Goal: Navigation & Orientation: Understand site structure

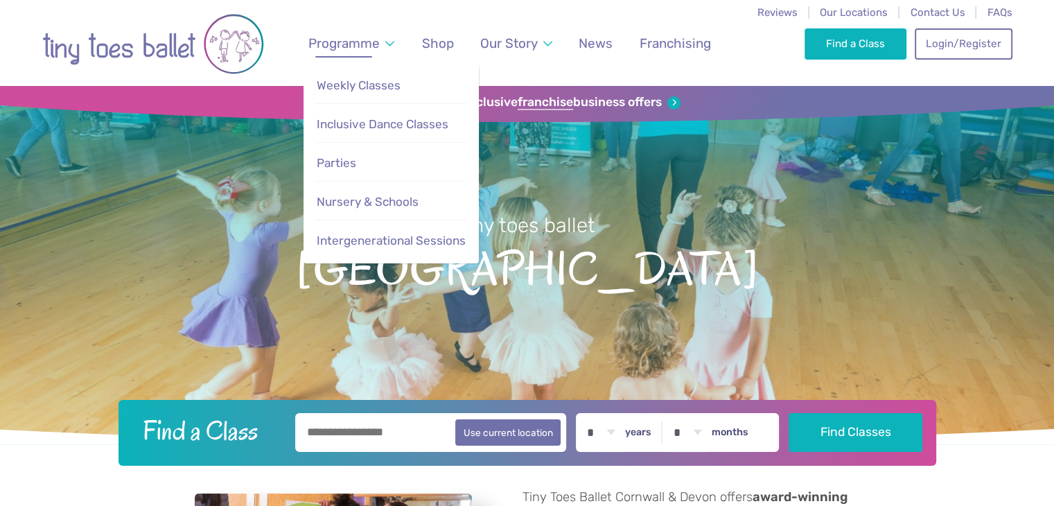
click at [362, 42] on span "Programme" at bounding box center [343, 43] width 71 height 16
click at [374, 79] on span "Weekly Classes" at bounding box center [359, 85] width 84 height 14
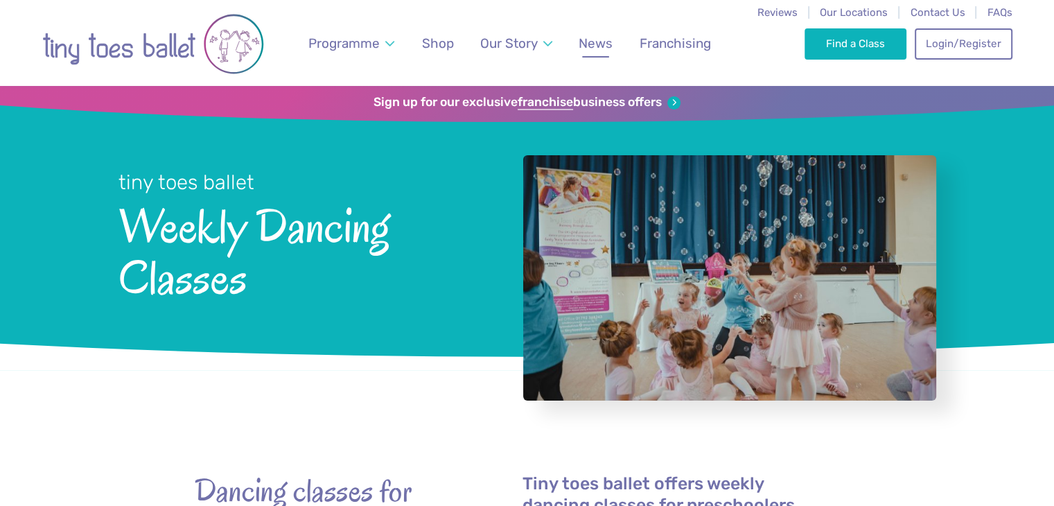
click at [590, 44] on span "News" at bounding box center [596, 43] width 34 height 16
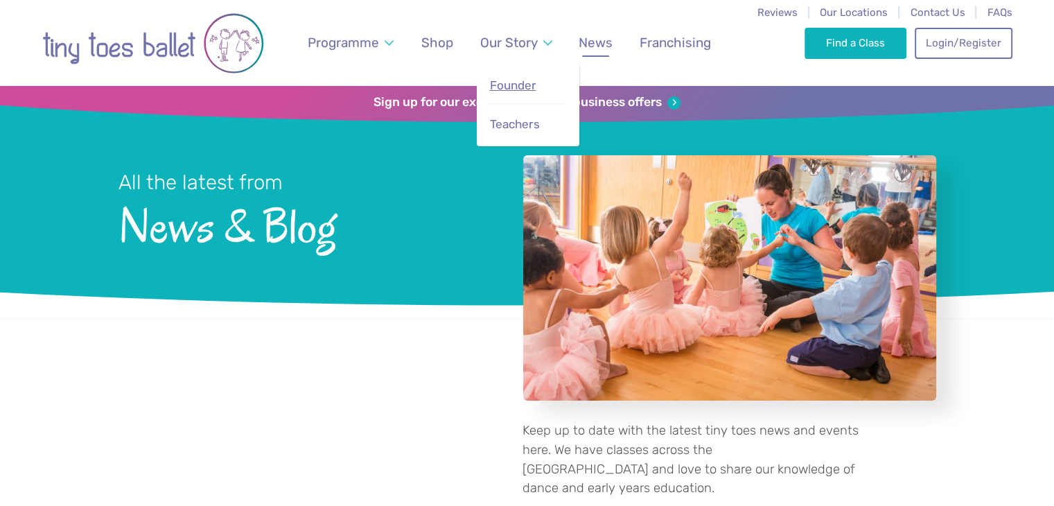
click at [512, 79] on span "Founder" at bounding box center [512, 85] width 46 height 14
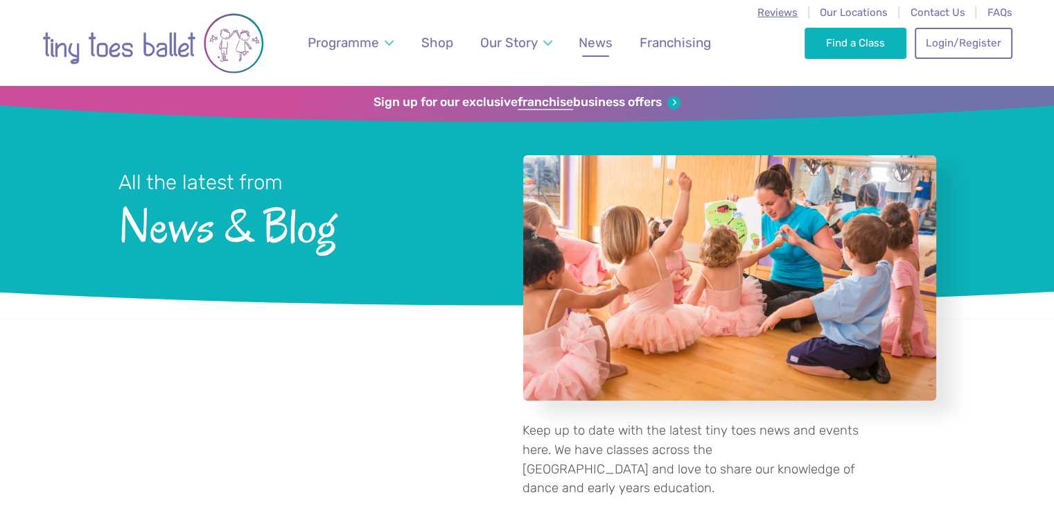
click at [777, 14] on span "Reviews" at bounding box center [778, 12] width 40 height 12
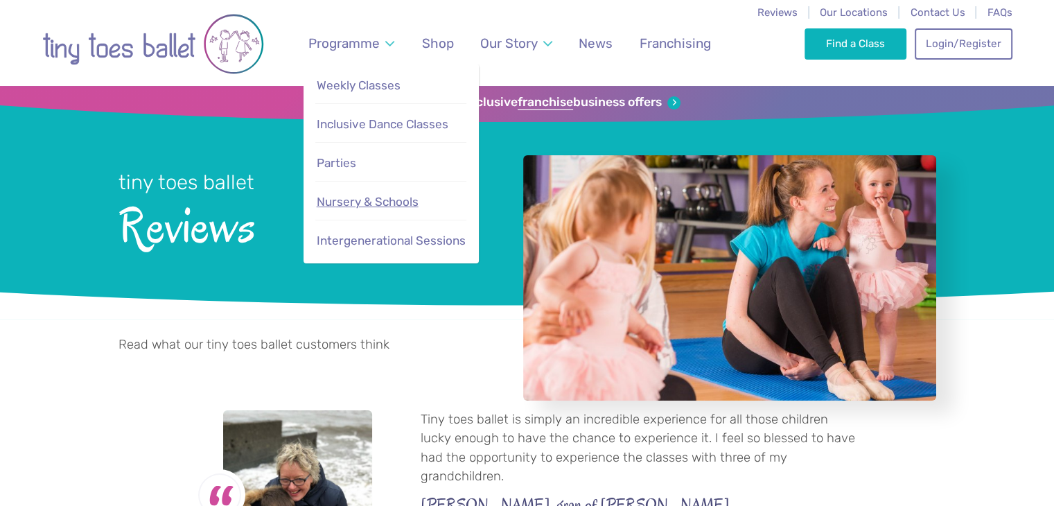
click at [355, 204] on span "Nursery & Schools" at bounding box center [368, 202] width 102 height 14
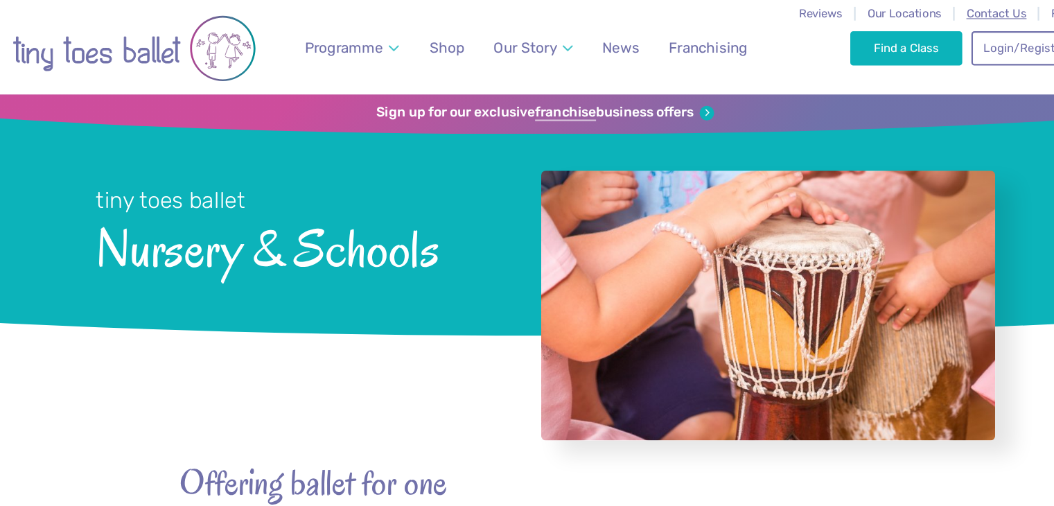
click at [925, 13] on span "Contact Us" at bounding box center [937, 12] width 55 height 12
